Goal: Information Seeking & Learning: Find specific page/section

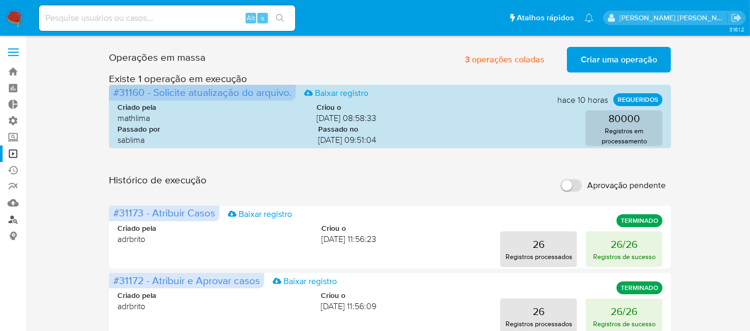
click at [15, 222] on link "Localizador de pessoas" at bounding box center [63, 219] width 127 height 17
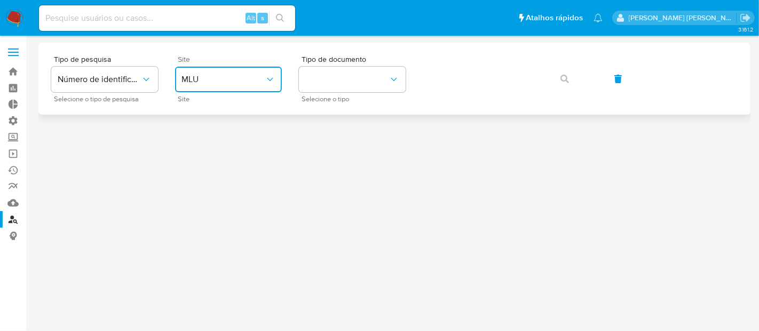
click at [202, 82] on span "MLU" at bounding box center [222, 79] width 83 height 11
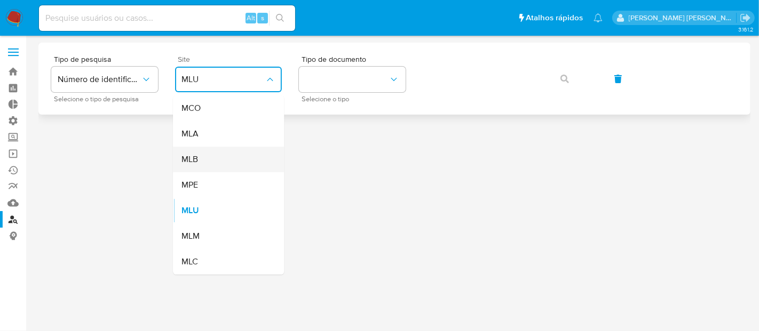
click at [220, 163] on div "MLB" at bounding box center [225, 160] width 88 height 26
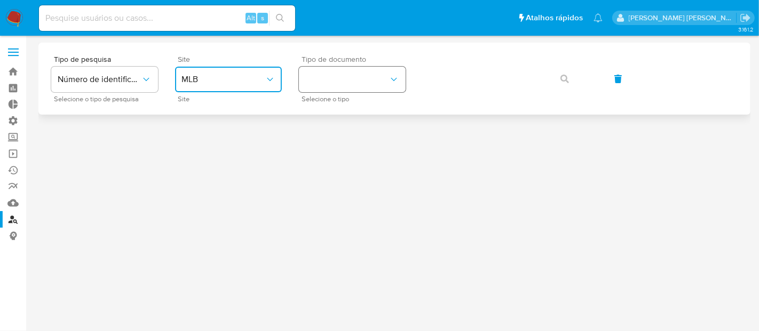
click at [321, 78] on button "identificationType" at bounding box center [352, 80] width 107 height 26
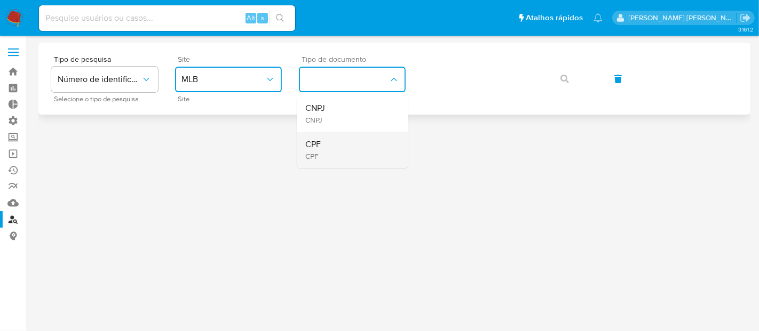
click at [336, 140] on div "CPF CPF" at bounding box center [349, 150] width 88 height 36
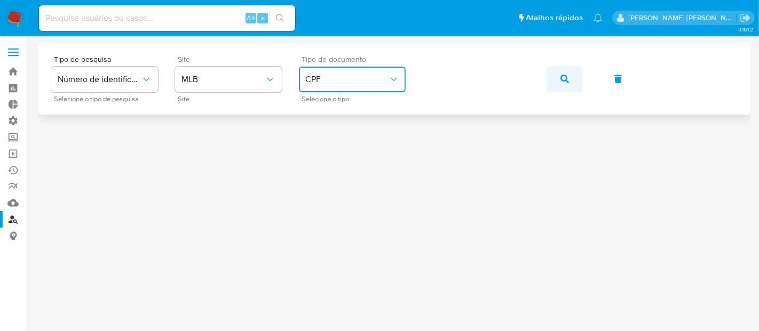
click at [563, 79] on icon "button" at bounding box center [564, 79] width 9 height 9
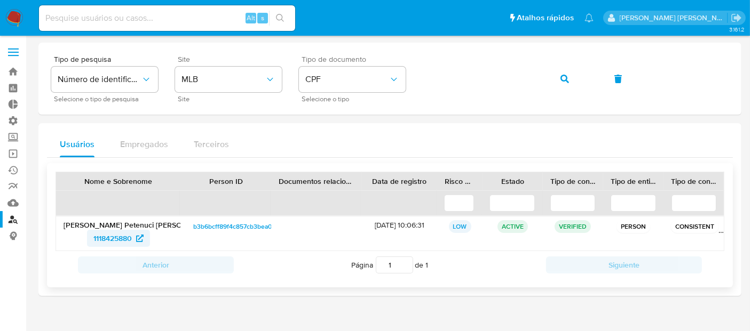
click at [125, 238] on span "1118425880" at bounding box center [112, 238] width 38 height 17
click at [15, 156] on link "Operações em massa" at bounding box center [63, 154] width 127 height 17
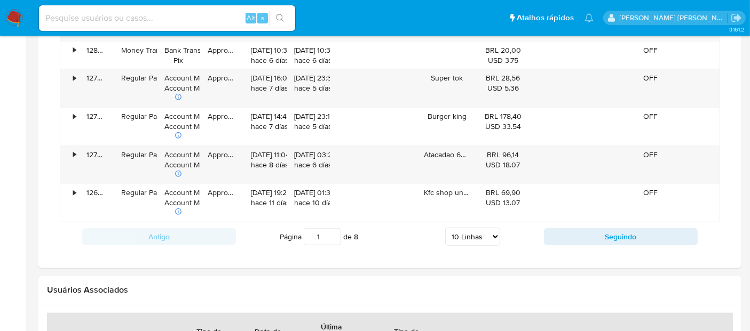
scroll to position [931, 0]
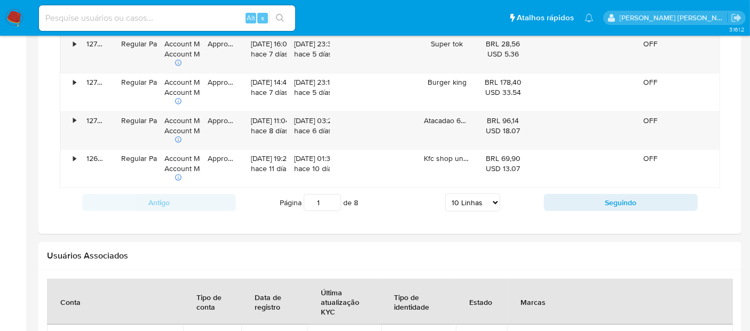
click at [480, 203] on select "5 Linhas 10 Linhas 20 Linhas 25 Linhas 50 Linhas 100 Linhas" at bounding box center [472, 203] width 55 height 18
select select "100"
click at [446, 194] on select "5 Linhas 10 Linhas 20 Linhas 25 Linhas 50 Linhas 100 Linhas" at bounding box center [472, 203] width 55 height 18
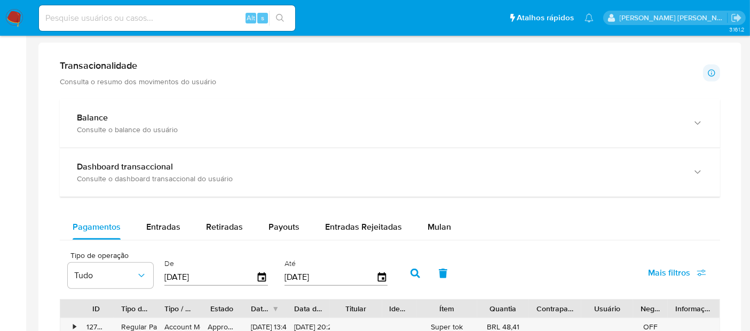
scroll to position [482, 0]
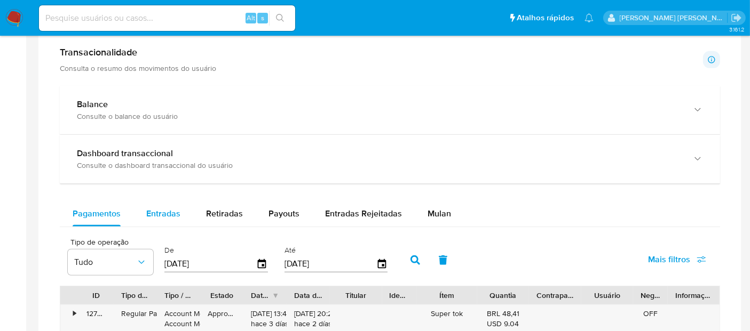
click at [175, 216] on span "Entradas" at bounding box center [163, 214] width 34 height 12
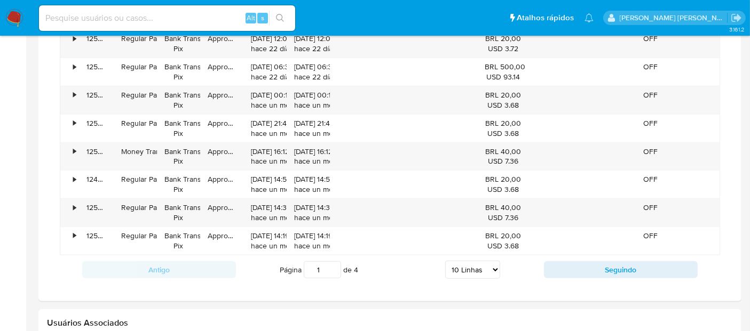
scroll to position [836, 0]
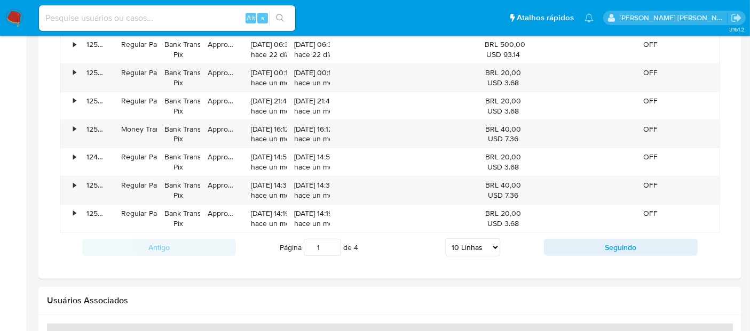
click at [466, 243] on select "5 Linhas 10 Linhas 20 Linhas 25 Linhas 50 Linhas 100 Linhas" at bounding box center [472, 247] width 55 height 18
select select "100"
click at [446, 238] on select "5 Linhas 10 Linhas 20 Linhas 25 Linhas 50 Linhas 100 Linhas" at bounding box center [472, 247] width 55 height 18
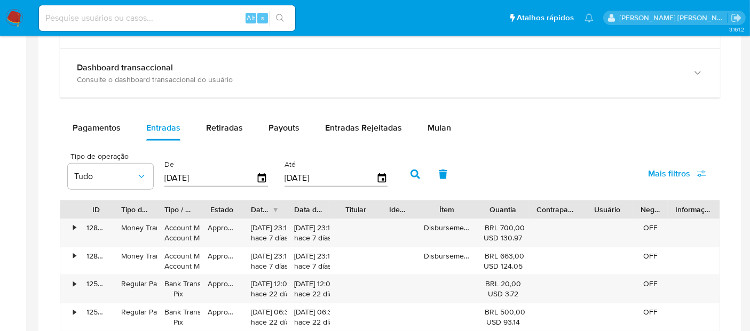
scroll to position [531, 0]
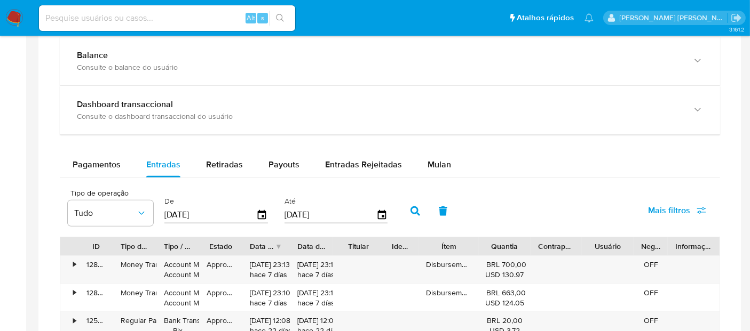
click at [292, 244] on div at bounding box center [289, 246] width 19 height 18
click at [341, 243] on div at bounding box center [335, 246] width 19 height 18
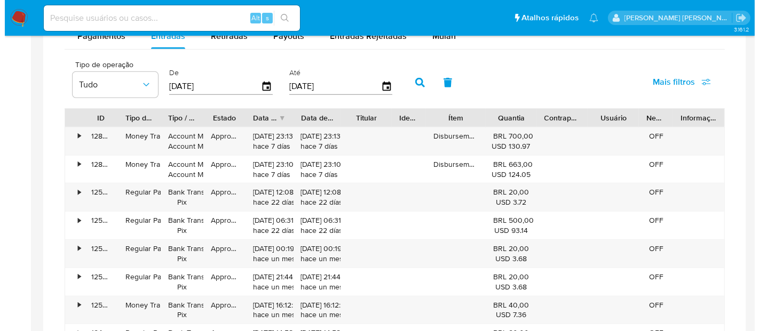
scroll to position [626, 0]
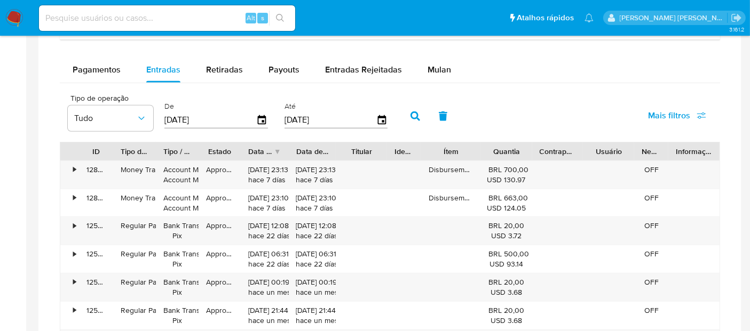
click at [187, 152] on div "Tipo / Método" at bounding box center [177, 151] width 28 height 11
click at [174, 150] on div "Tipo / Método" at bounding box center [177, 151] width 28 height 11
click at [139, 116] on icon "button" at bounding box center [141, 118] width 11 height 11
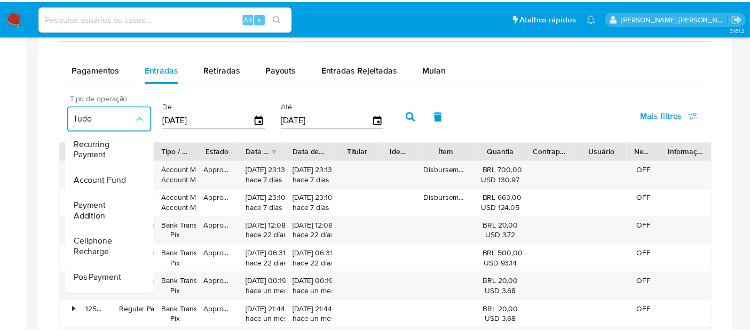
scroll to position [88, 0]
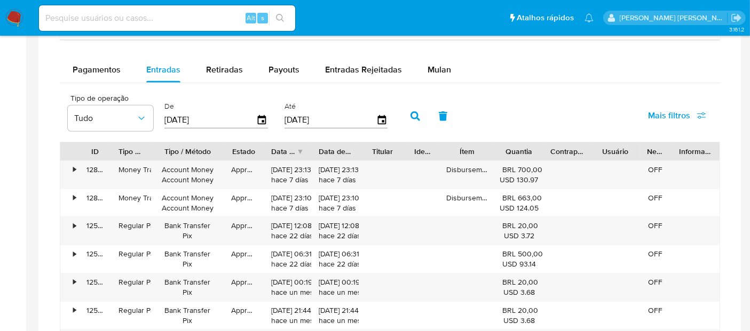
drag, startPoint x: 200, startPoint y: 149, endPoint x: 245, endPoint y: 155, distance: 45.7
click at [229, 153] on div at bounding box center [223, 151] width 19 height 18
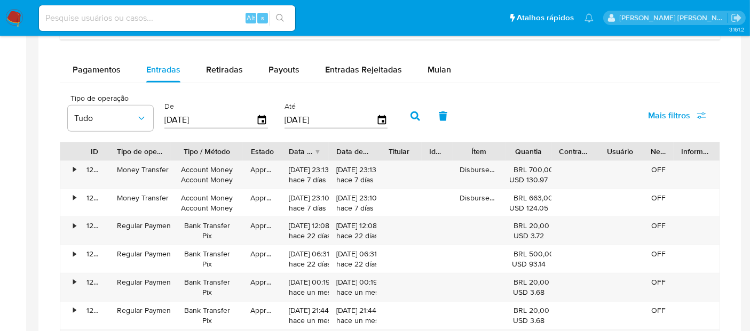
drag, startPoint x: 156, startPoint y: 149, endPoint x: 178, endPoint y: 152, distance: 22.0
click at [178, 152] on div at bounding box center [170, 151] width 19 height 18
click at [145, 121] on icon "button" at bounding box center [141, 118] width 11 height 11
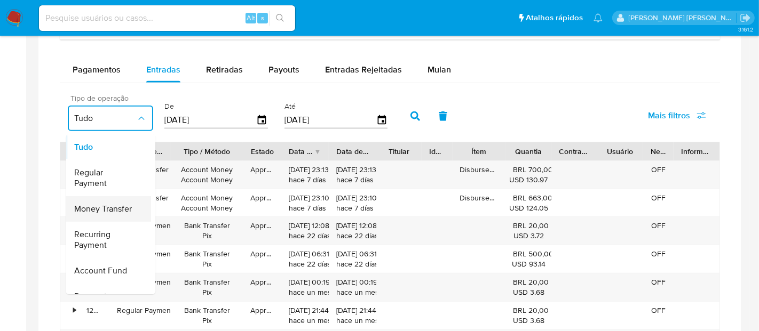
click at [125, 206] on span "Money Transfer" at bounding box center [103, 209] width 58 height 11
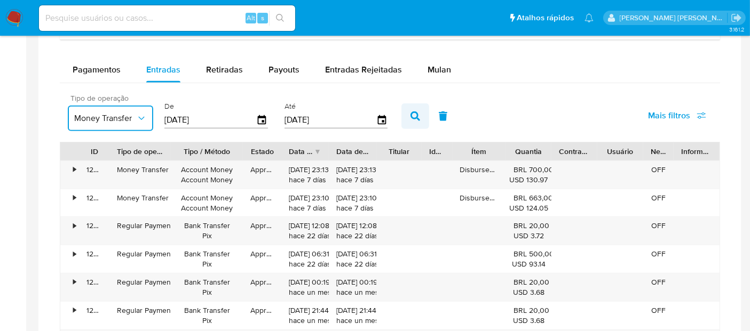
click at [410, 116] on icon "button" at bounding box center [415, 117] width 10 height 10
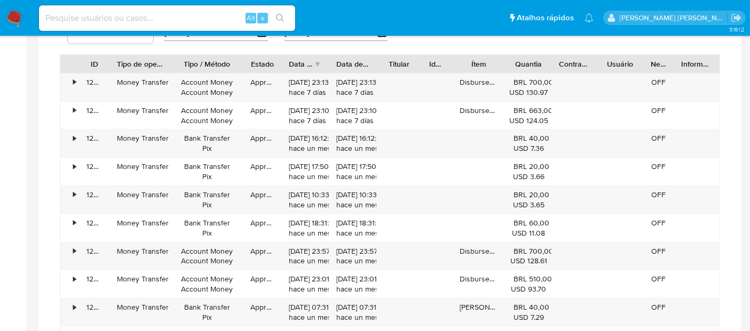
scroll to position [699, 0]
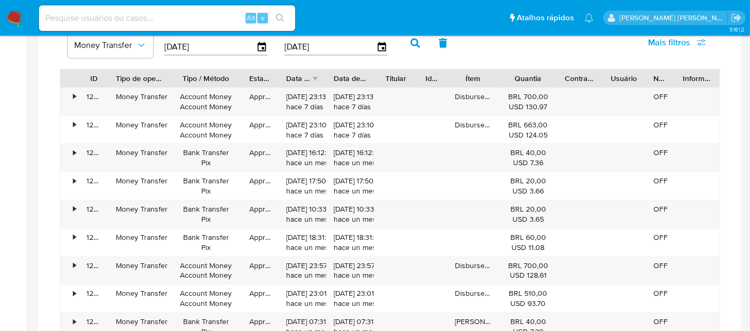
drag, startPoint x: 552, startPoint y: 77, endPoint x: 566, endPoint y: 83, distance: 14.6
click at [566, 83] on div at bounding box center [556, 78] width 19 height 18
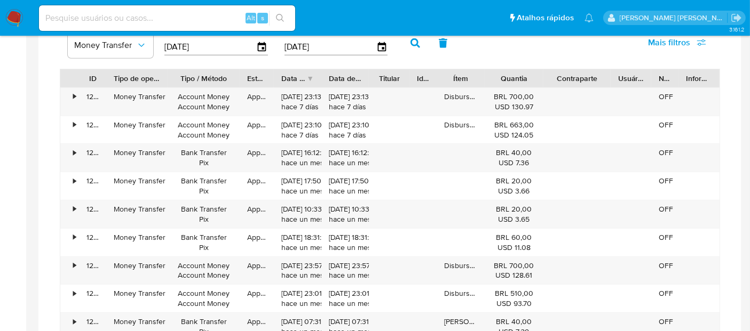
click at [622, 86] on div "ID Tipo de operação Tipo / Método Estado Data de criação Data de aprovação Titu…" at bounding box center [390, 247] width 660 height 357
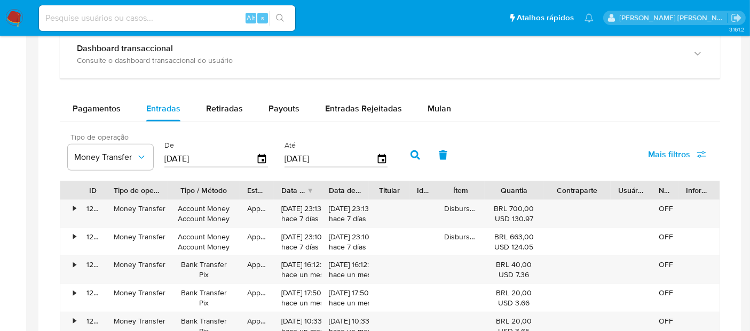
scroll to position [553, 0]
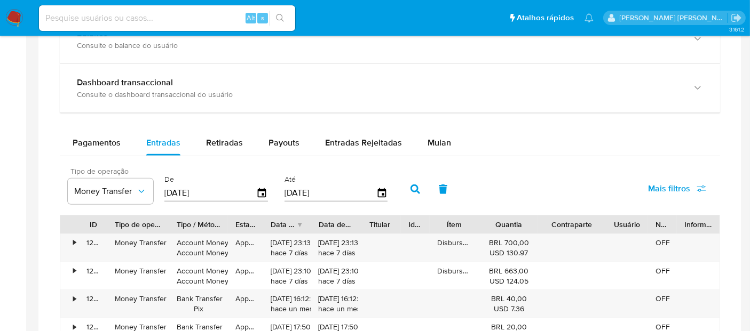
drag, startPoint x: 236, startPoint y: 221, endPoint x: 225, endPoint y: 219, distance: 11.0
click at [225, 219] on div at bounding box center [227, 225] width 19 height 18
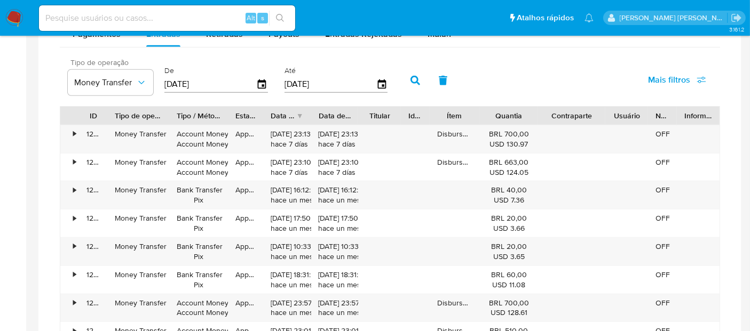
scroll to position [664, 0]
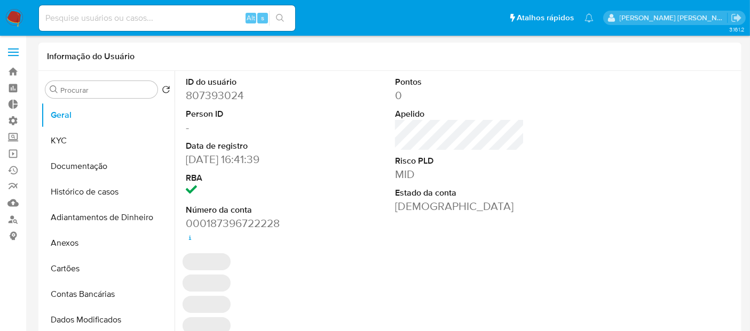
select select "10"
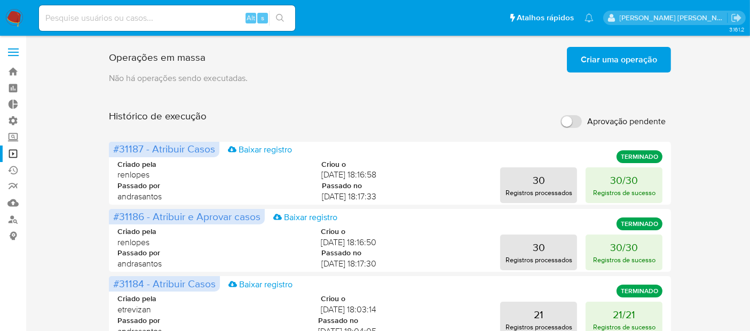
click at [633, 123] on span "Aprovação pendente" at bounding box center [626, 121] width 78 height 11
click at [582, 123] on input "Aprovação pendente" at bounding box center [570, 121] width 21 height 13
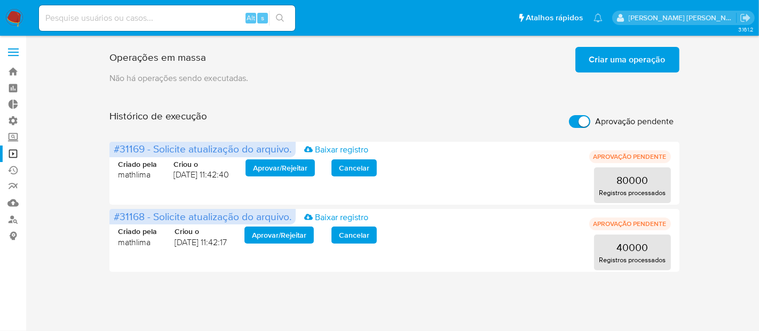
click at [633, 123] on span "Aprovação pendente" at bounding box center [634, 121] width 78 height 11
click at [590, 123] on input "Aprovação pendente" at bounding box center [579, 121] width 21 height 13
checkbox input "false"
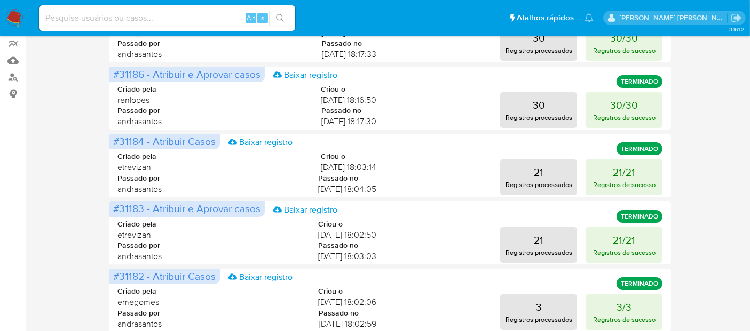
scroll to position [166, 0]
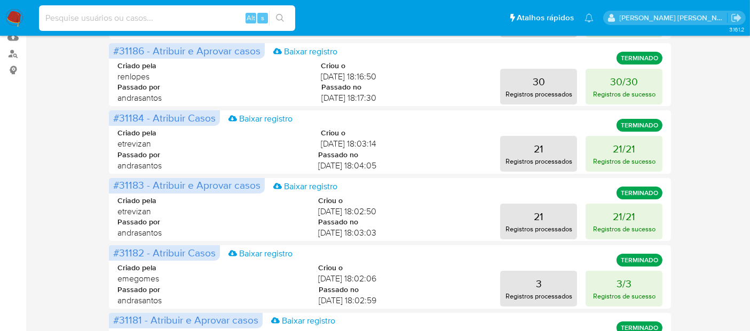
click at [198, 22] on input at bounding box center [167, 18] width 256 height 14
click at [15, 55] on link "Localizador de pessoas" at bounding box center [63, 53] width 127 height 17
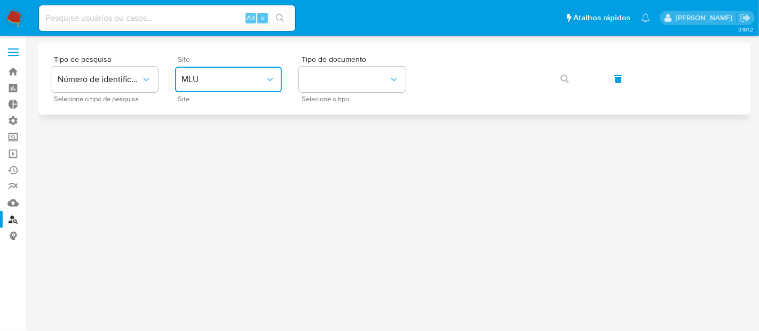
click at [230, 74] on button "MLU" at bounding box center [228, 80] width 107 height 26
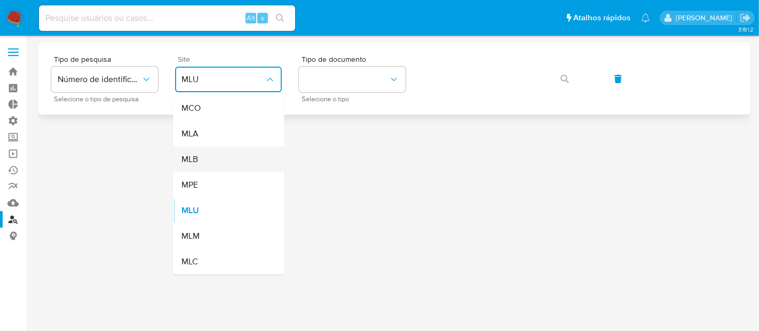
click at [223, 153] on div "MLB" at bounding box center [225, 160] width 88 height 26
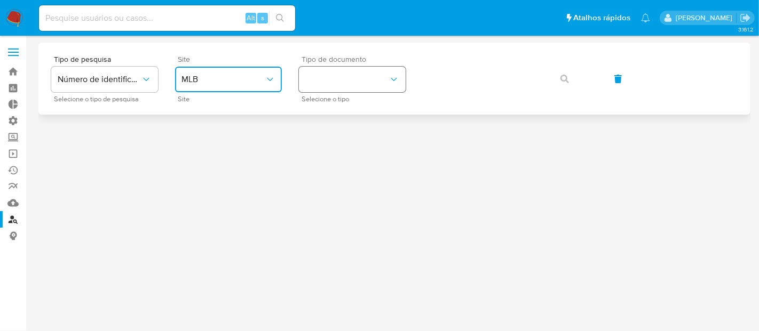
click at [319, 78] on button "identificationType" at bounding box center [352, 80] width 107 height 26
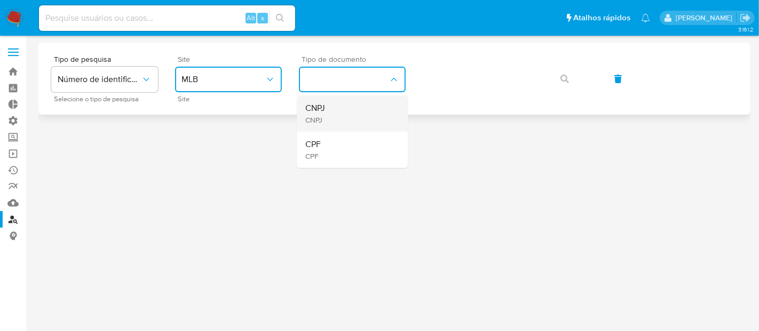
click at [328, 110] on div "CNPJ CNPJ" at bounding box center [349, 114] width 88 height 36
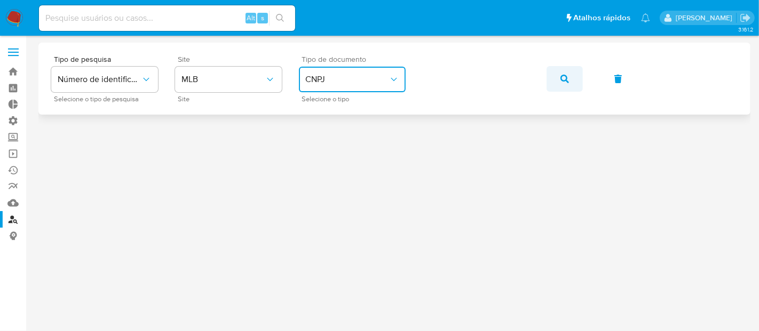
click at [559, 78] on button "button" at bounding box center [564, 79] width 36 height 26
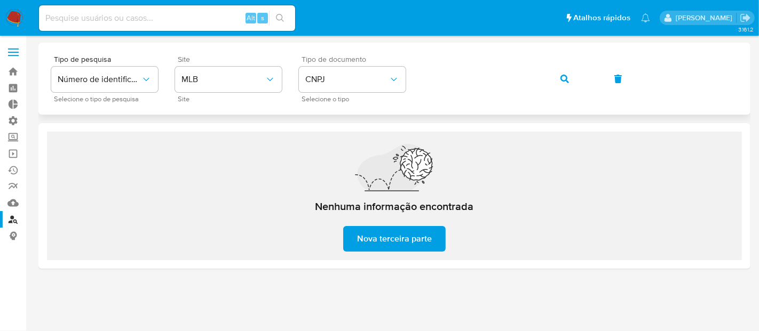
click at [564, 81] on icon "button" at bounding box center [564, 79] width 9 height 9
click at [354, 71] on button "CNPJ" at bounding box center [352, 80] width 107 height 26
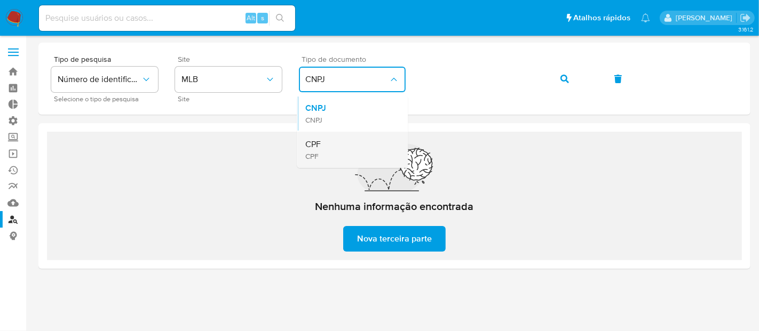
click at [346, 142] on div "CPF CPF" at bounding box center [349, 150] width 88 height 36
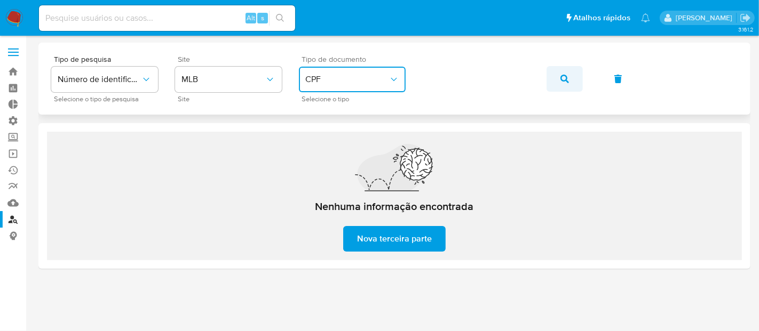
click at [561, 77] on icon "button" at bounding box center [564, 79] width 9 height 9
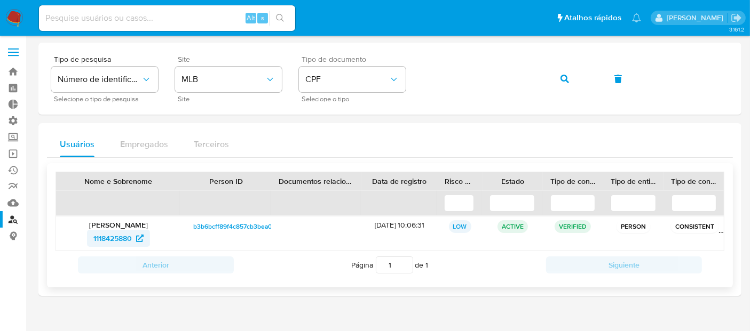
click at [128, 236] on span "1118425880" at bounding box center [112, 238] width 38 height 17
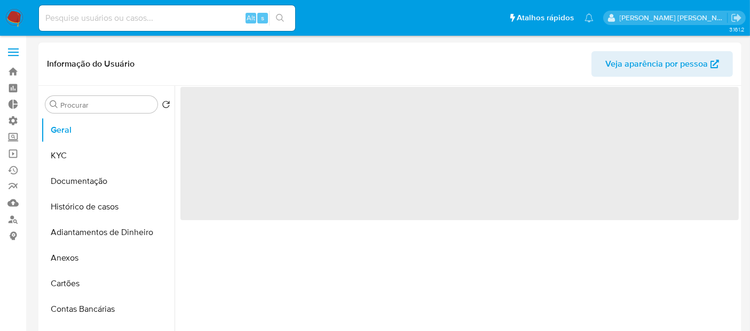
select select "10"
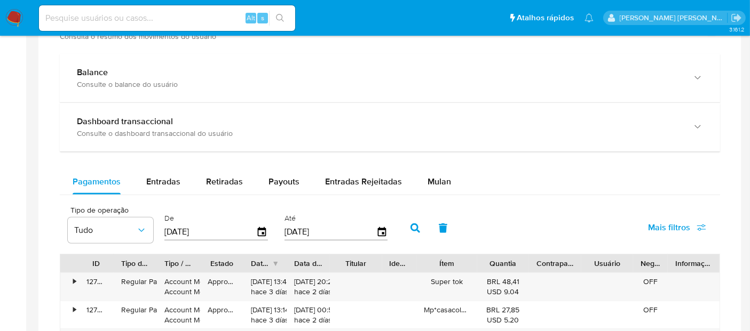
scroll to position [513, 0]
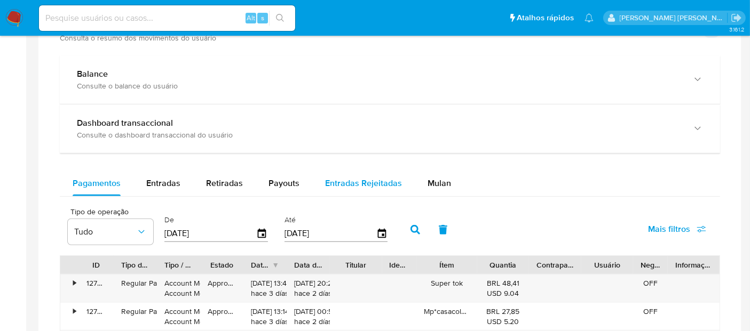
click at [349, 188] on div "Entradas Rejeitadas" at bounding box center [363, 184] width 77 height 26
select select "10"
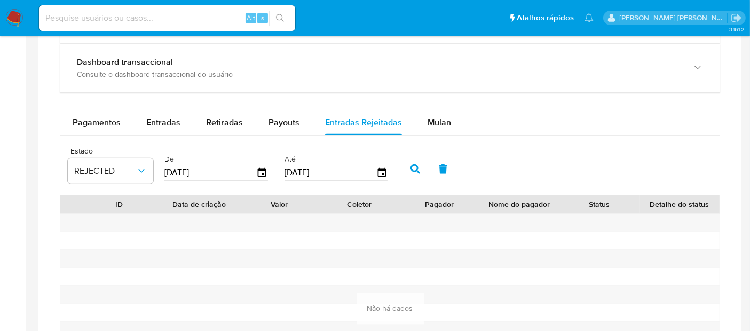
scroll to position [569, 0]
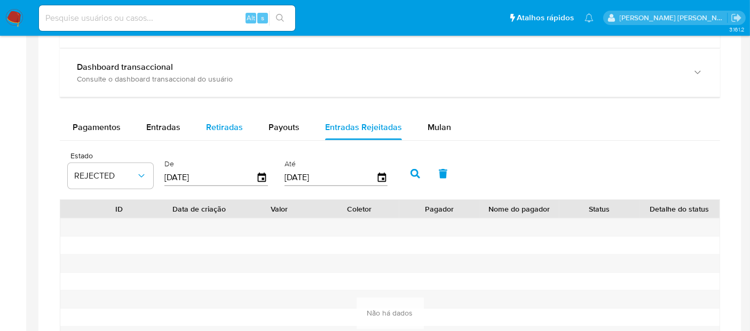
click at [226, 127] on span "Retiradas" at bounding box center [224, 127] width 37 height 12
select select "10"
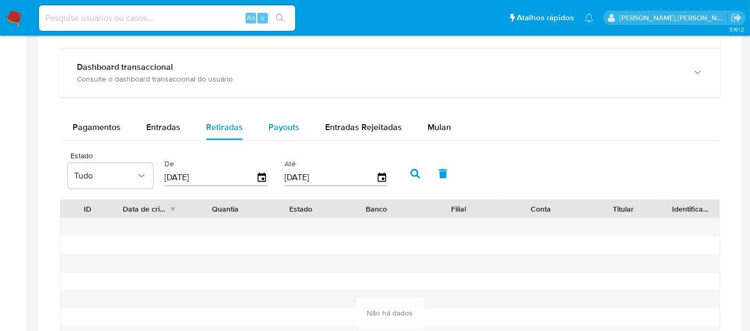
click at [280, 127] on span "Payouts" at bounding box center [283, 127] width 31 height 12
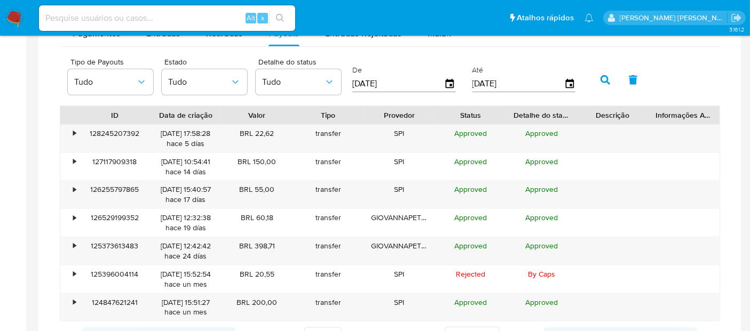
scroll to position [639, 0]
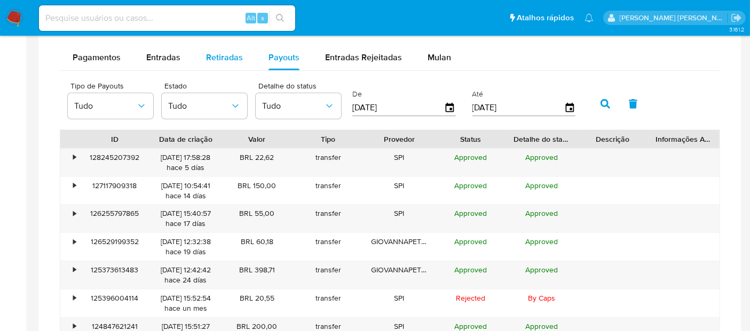
click at [212, 62] on div "Retiradas" at bounding box center [224, 58] width 37 height 26
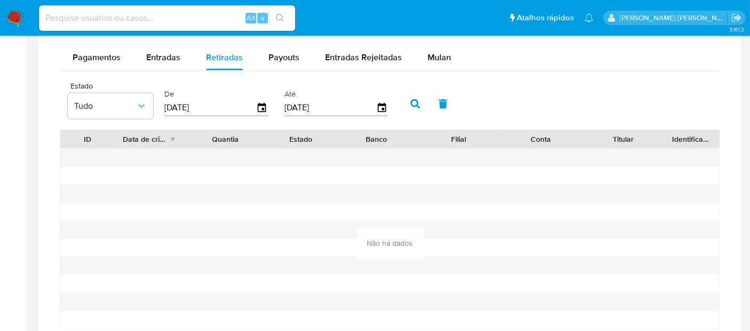
click at [415, 175] on div at bounding box center [376, 176] width 82 height 18
click at [411, 104] on icon "button" at bounding box center [415, 104] width 10 height 10
click at [272, 59] on span "Payouts" at bounding box center [283, 57] width 31 height 12
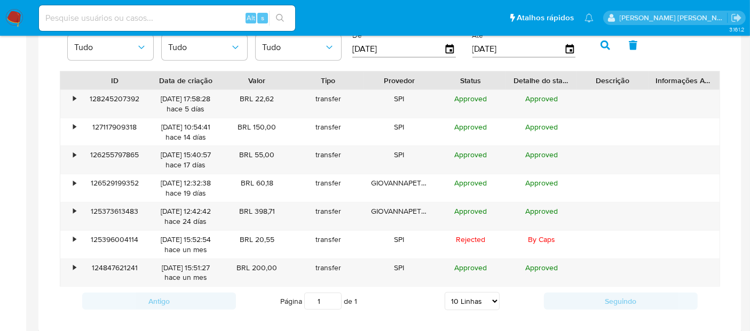
scroll to position [699, 0]
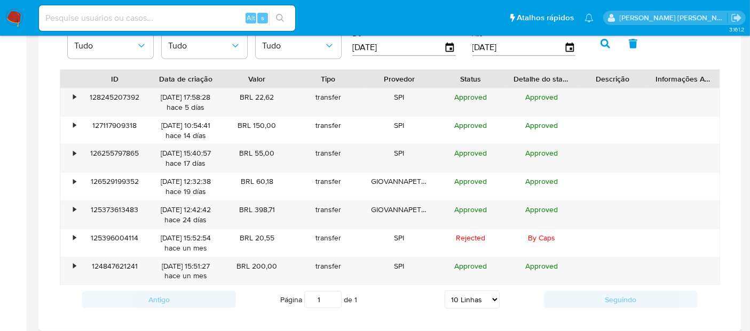
click at [474, 299] on select "5 Linhas 10 Linhas 20 Linhas 25 Linhas 50 Linhas 100 Linhas" at bounding box center [471, 300] width 55 height 18
select select "100"
click at [445, 291] on select "5 Linhas 10 Linhas 20 Linhas 25 Linhas 50 Linhas 100 Linhas" at bounding box center [471, 300] width 55 height 18
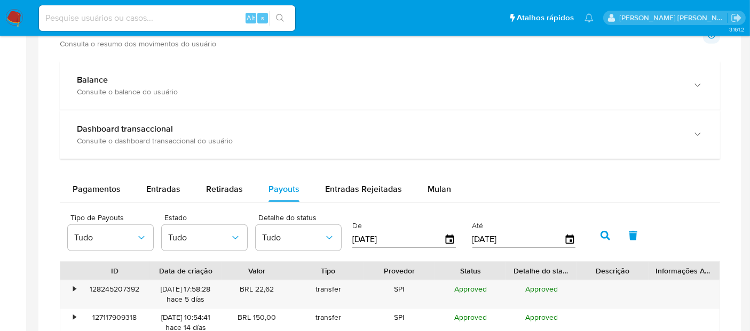
scroll to position [521, 0]
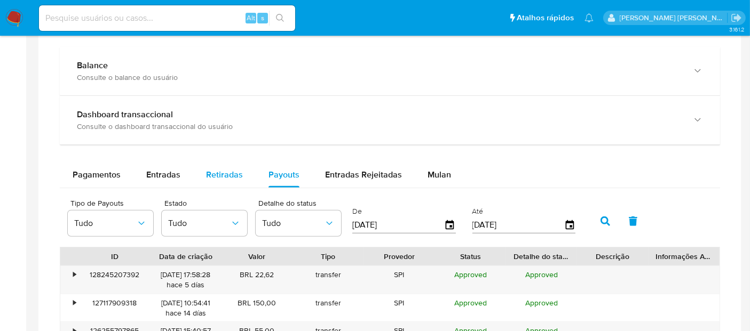
click at [216, 174] on span "Retiradas" at bounding box center [224, 175] width 37 height 12
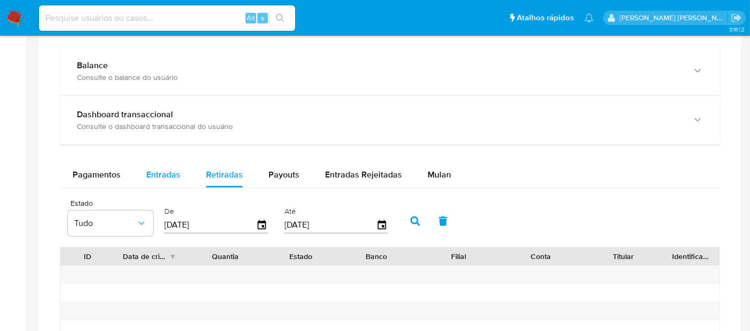
click at [182, 171] on button "Entradas" at bounding box center [163, 175] width 60 height 26
select select "10"
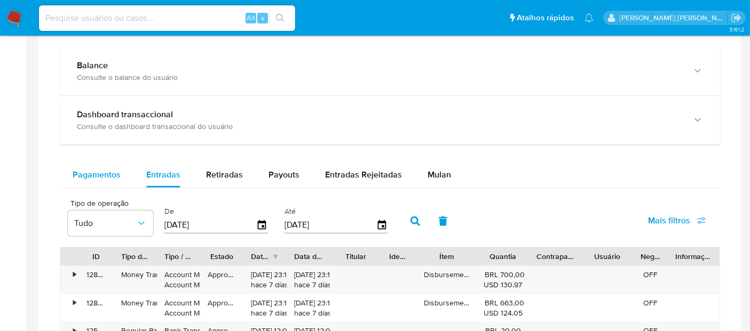
click at [115, 177] on span "Pagamentos" at bounding box center [97, 175] width 48 height 12
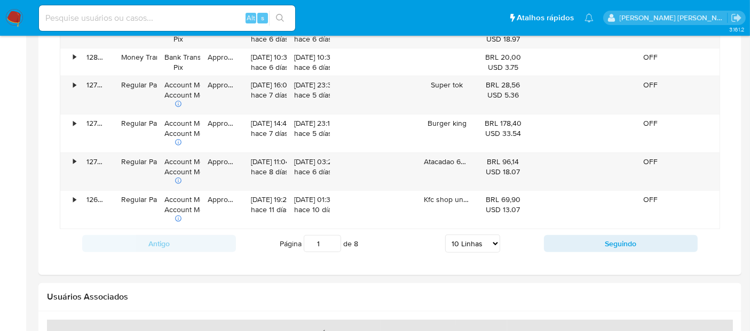
scroll to position [892, 0]
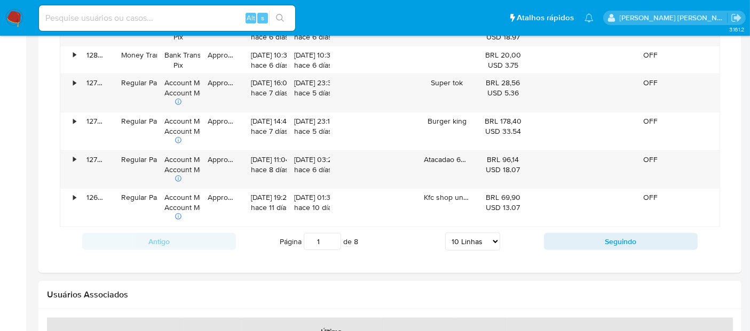
click at [489, 237] on select "5 Linhas 10 Linhas 20 Linhas 25 Linhas 50 Linhas 100 Linhas" at bounding box center [472, 242] width 55 height 18
select select "100"
click at [446, 233] on select "5 Linhas 10 Linhas 20 Linhas 25 Linhas 50 Linhas 100 Linhas" at bounding box center [472, 242] width 55 height 18
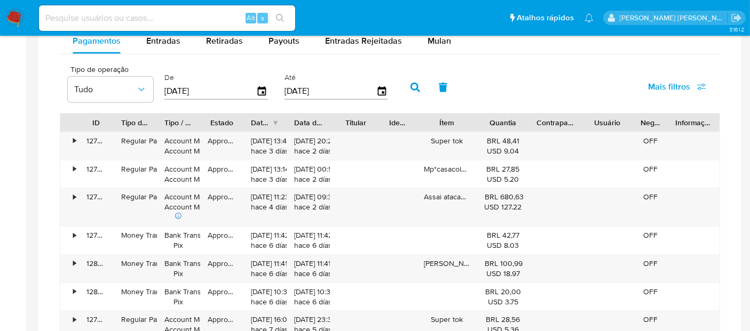
scroll to position [646, 0]
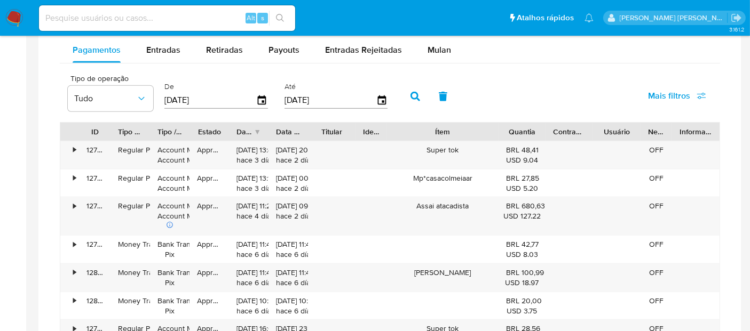
drag, startPoint x: 475, startPoint y: 132, endPoint x: 535, endPoint y: 125, distance: 60.7
click at [529, 134] on div "ID Tipo de operação Tipo / Método Estado Data de criação Data de aprovação Titu…" at bounding box center [389, 132] width 659 height 18
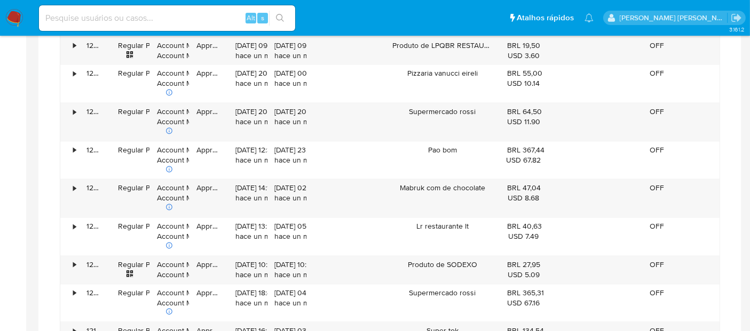
scroll to position [2244, 0]
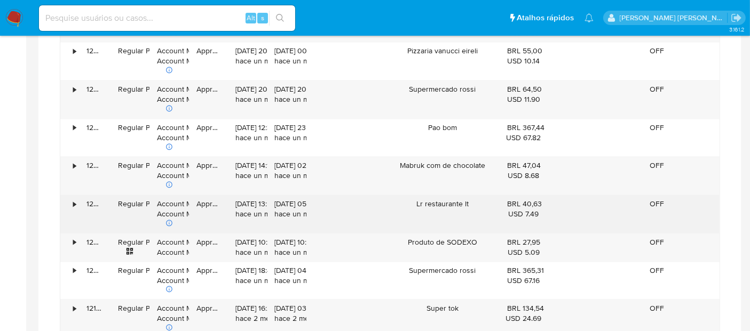
click at [74, 199] on div "•" at bounding box center [74, 204] width 3 height 10
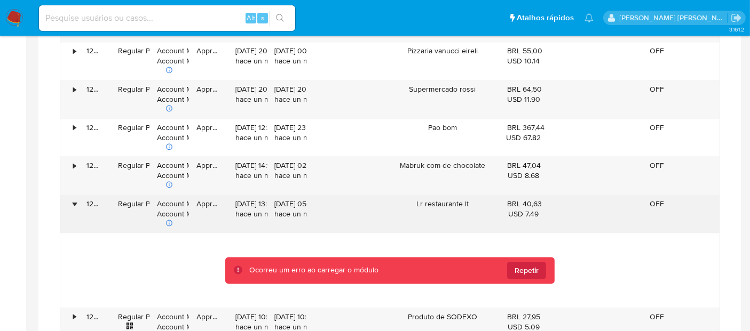
click at [74, 199] on div "•" at bounding box center [74, 204] width 3 height 10
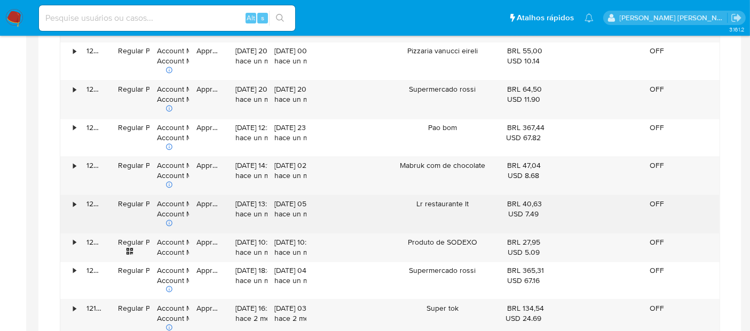
click at [74, 199] on div "•" at bounding box center [74, 204] width 3 height 10
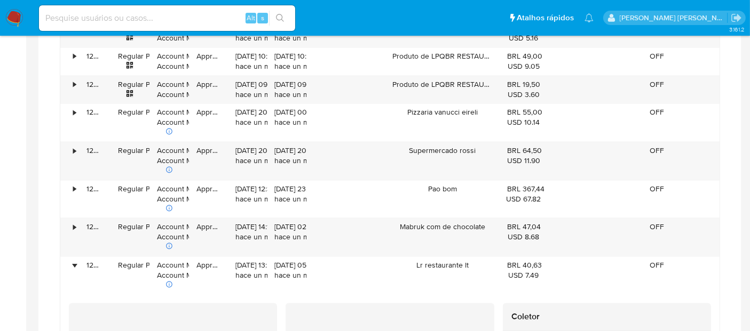
scroll to position [2173, 0]
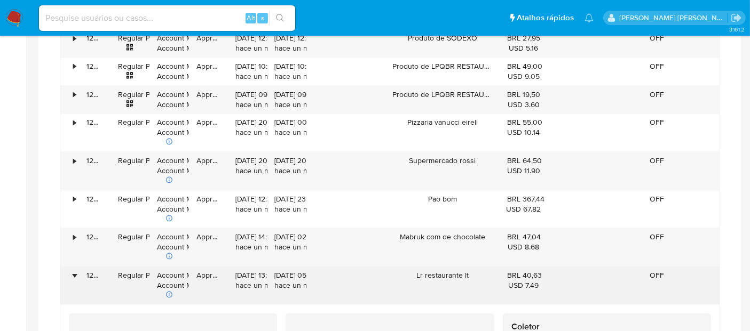
click at [75, 271] on div "•" at bounding box center [74, 276] width 3 height 10
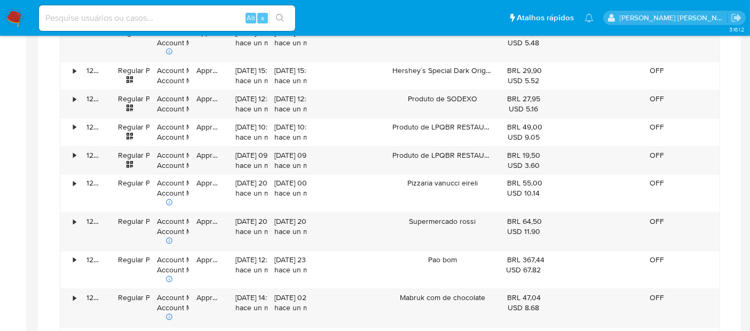
scroll to position [2071, 0]
